Goal: Task Accomplishment & Management: Complete application form

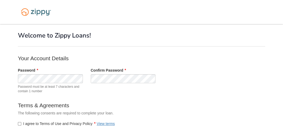
click at [11, 85] on body "× × Welcome to Zippy Loans! Your Account Details Password" at bounding box center [141, 87] width 283 height 175
click at [65, 84] on span "Password must be at least 7 characters and contain 1 number" at bounding box center [50, 88] width 65 height 9
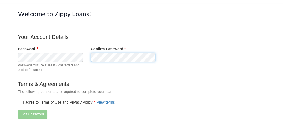
scroll to position [45, 0]
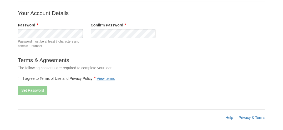
click at [21, 80] on label "I agree to Terms of Use and Privacy Policy View terms" at bounding box center [66, 78] width 97 height 5
click at [24, 87] on button "Set Password" at bounding box center [32, 90] width 29 height 9
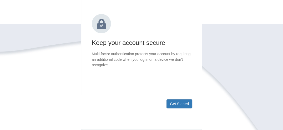
scroll to position [79, 0]
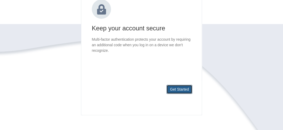
click at [172, 92] on button "Get Started" at bounding box center [180, 89] width 26 height 9
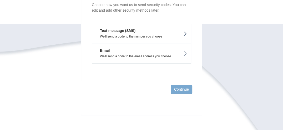
click at [135, 35] on p "We'll send a code to the number you choose" at bounding box center [141, 37] width 91 height 4
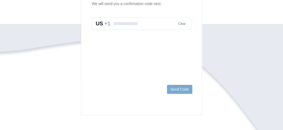
click at [142, 28] on input "text" at bounding box center [142, 23] width 100 height 13
type input "**********"
click at [186, 87] on button "Send Code" at bounding box center [179, 89] width 25 height 9
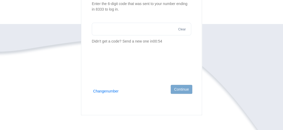
click at [120, 18] on section "We sent a code to your phone Enter the 6-digit code that was sent to your numbe…" at bounding box center [142, 16] width 100 height 56
click at [123, 24] on input "text" at bounding box center [142, 29] width 100 height 13
type input "******"
click at [189, 87] on button "Continue" at bounding box center [182, 89] width 22 height 9
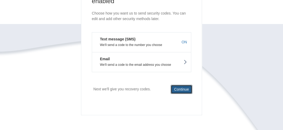
click at [173, 88] on button "Continue" at bounding box center [182, 89] width 22 height 9
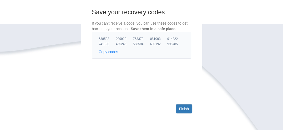
scroll to position [53, 0]
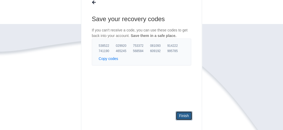
click at [187, 114] on link "Finish" at bounding box center [184, 115] width 17 height 9
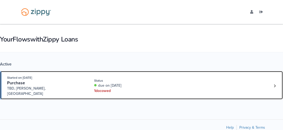
click at [107, 89] on div "1 doc owed" at bounding box center [127, 90] width 66 height 5
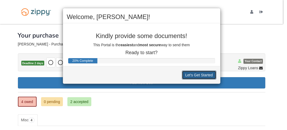
click at [194, 74] on button "Let's Get Started" at bounding box center [199, 74] width 35 height 9
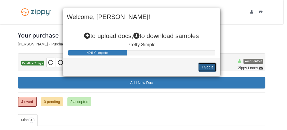
click at [212, 65] on button "I Get It" at bounding box center [207, 66] width 18 height 9
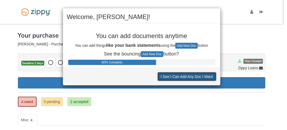
click at [208, 76] on button "I See I Can Add Any Doc I Want" at bounding box center [187, 76] width 59 height 9
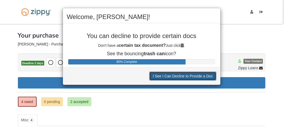
click at [208, 75] on button "I See I Can Decline to Provide a Doc" at bounding box center [182, 75] width 67 height 9
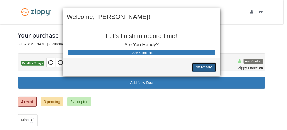
click at [201, 68] on button "I'm Ready!" at bounding box center [204, 66] width 24 height 9
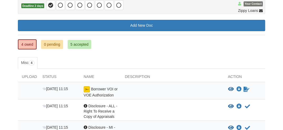
scroll to position [53, 0]
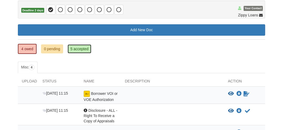
click at [71, 51] on link "5 accepted" at bounding box center [80, 48] width 24 height 9
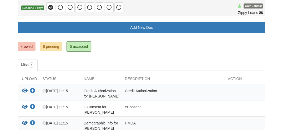
scroll to position [51, 0]
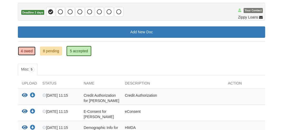
click at [27, 50] on link "4 owed" at bounding box center [27, 50] width 18 height 9
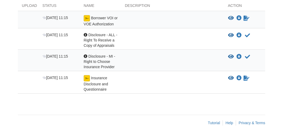
scroll to position [131, 0]
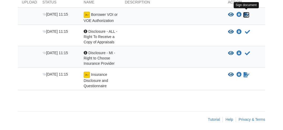
click at [246, 12] on icon "Sign Form" at bounding box center [247, 14] width 6 height 5
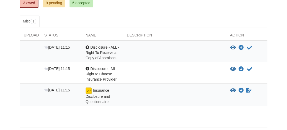
scroll to position [105, 0]
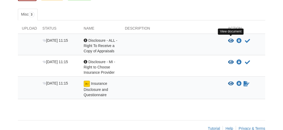
click at [232, 40] on icon "View Disclosure - ALL - Right To Receive a Copy of Appraisals" at bounding box center [231, 40] width 6 height 5
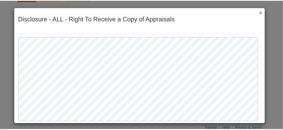
scroll to position [0, 0]
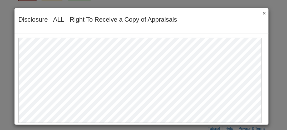
click at [263, 11] on div "Disclosure - ALL - Right To Receive a Copy of Appraisals Save Cancel Previous D…" at bounding box center [141, 21] width 254 height 26
click at [262, 13] on button "×" at bounding box center [263, 13] width 6 height 6
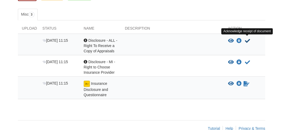
click at [246, 40] on icon "Acknowledge receipt of document" at bounding box center [247, 40] width 5 height 5
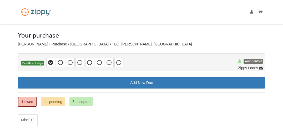
scroll to position [71, 0]
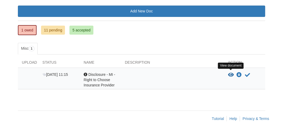
click at [230, 73] on icon "View Disclosure - MI - Right to Choose Insurance Provider" at bounding box center [231, 74] width 6 height 5
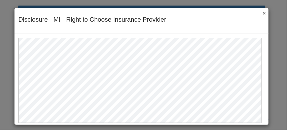
click at [262, 13] on button "×" at bounding box center [263, 13] width 6 height 6
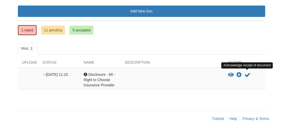
click at [245, 72] on icon "Acknowledge receipt of document" at bounding box center [247, 74] width 5 height 5
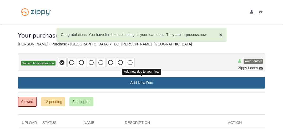
scroll to position [50, 0]
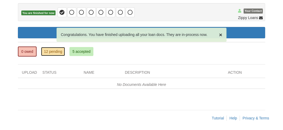
click at [53, 53] on link "12 pending" at bounding box center [53, 51] width 24 height 9
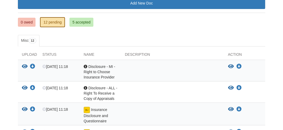
scroll to position [53, 0]
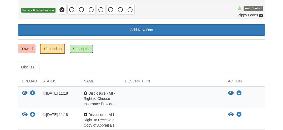
click at [73, 48] on link "5 accepted" at bounding box center [82, 48] width 24 height 9
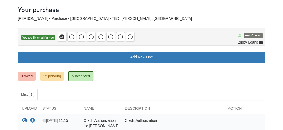
scroll to position [24, 0]
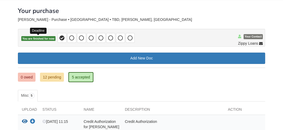
click at [37, 39] on span "You are finished for now" at bounding box center [38, 38] width 34 height 5
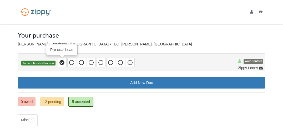
click at [61, 64] on icon at bounding box center [62, 62] width 5 height 5
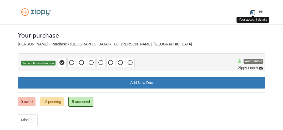
click at [253, 13] on icon "edit profile" at bounding box center [251, 12] width 3 height 4
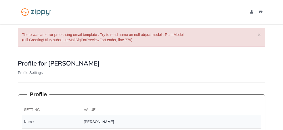
click at [250, 10] on ul "bianca.wells12@yahoo.com Logout" at bounding box center [255, 11] width 19 height 5
click at [252, 11] on icon "edit profile" at bounding box center [251, 12] width 3 height 4
click at [255, 12] on link "[EMAIL_ADDRESS][DOMAIN_NAME]" at bounding box center [252, 12] width 5 height 5
click at [262, 12] on icon "Log out" at bounding box center [262, 12] width 4 height 4
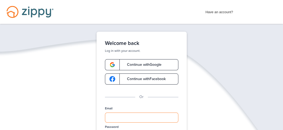
click at [122, 120] on input "Email" at bounding box center [141, 117] width 73 height 10
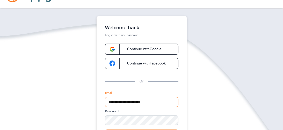
scroll to position [26, 0]
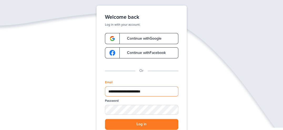
type input "**********"
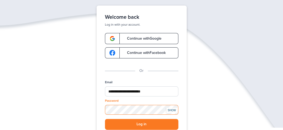
click at [105, 119] on button "Log in" at bounding box center [141, 124] width 73 height 11
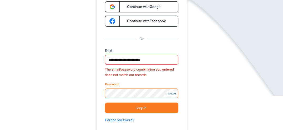
scroll to position [79, 0]
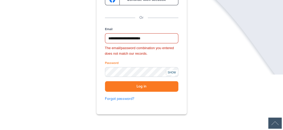
click at [171, 72] on div "SHOW" at bounding box center [172, 72] width 12 height 5
click at [115, 97] on link "Forgot password?" at bounding box center [141, 99] width 73 height 6
